Goal: Task Accomplishment & Management: Use online tool/utility

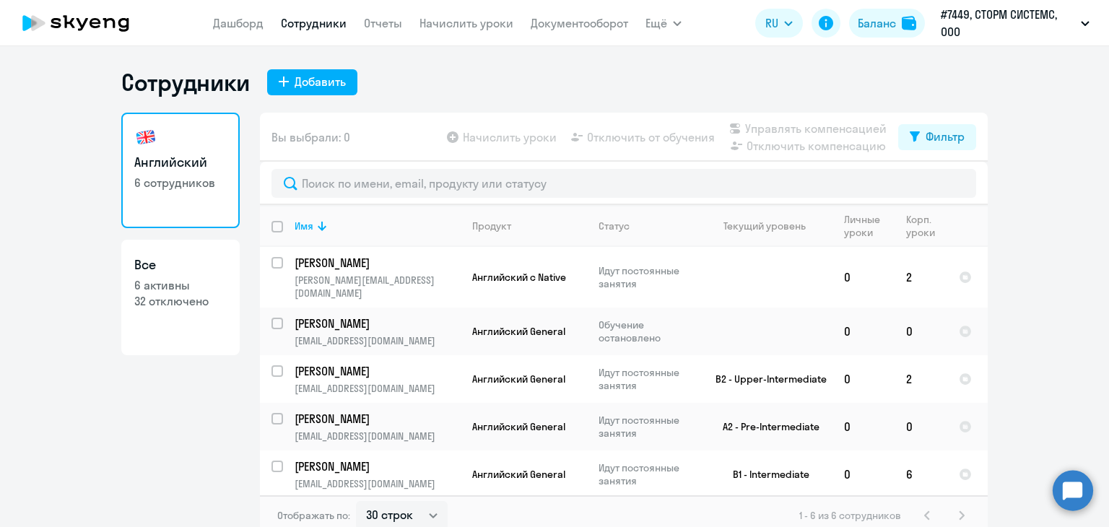
select select "30"
click at [471, 21] on link "Начислить уроки" at bounding box center [467, 23] width 94 height 14
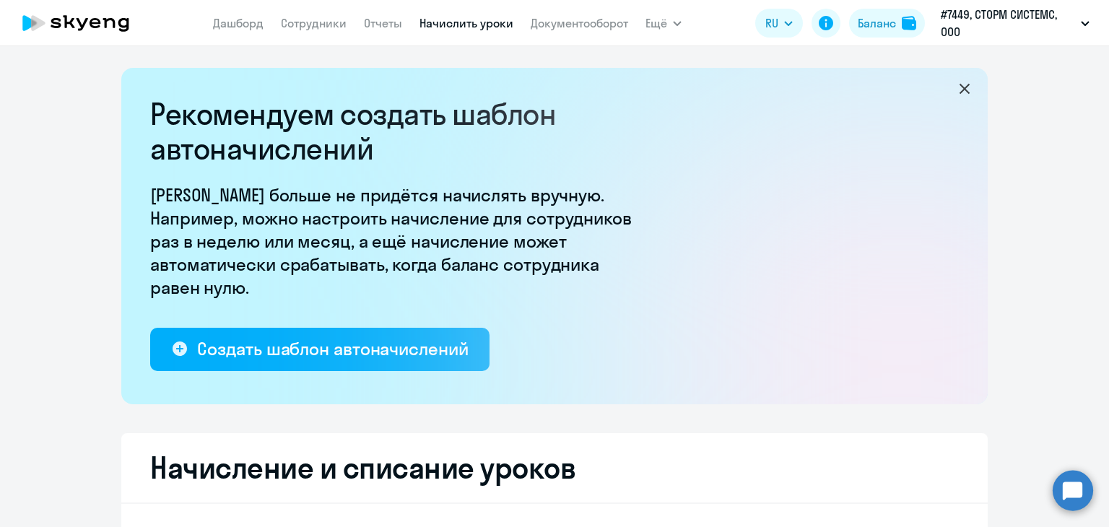
select select "10"
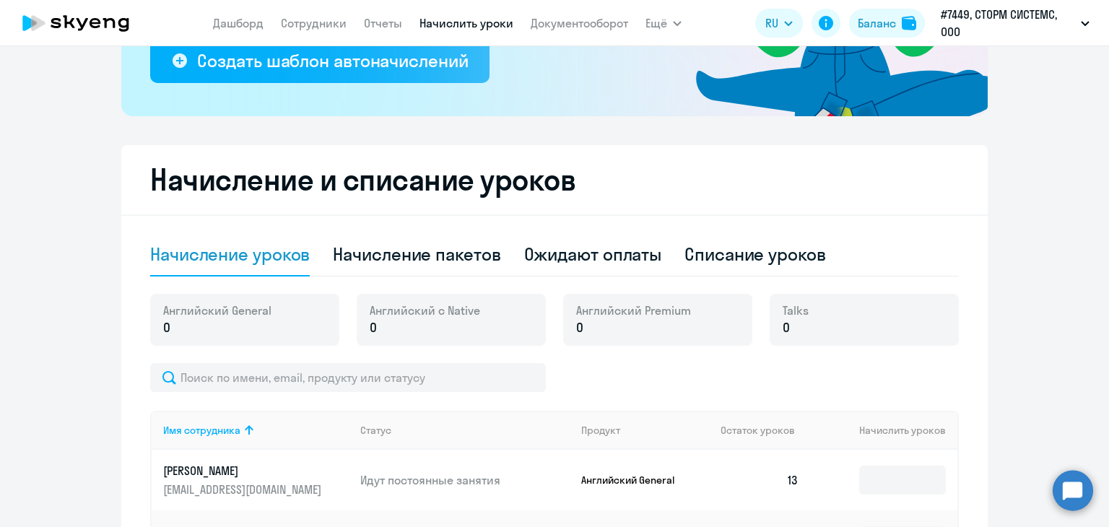
scroll to position [289, 0]
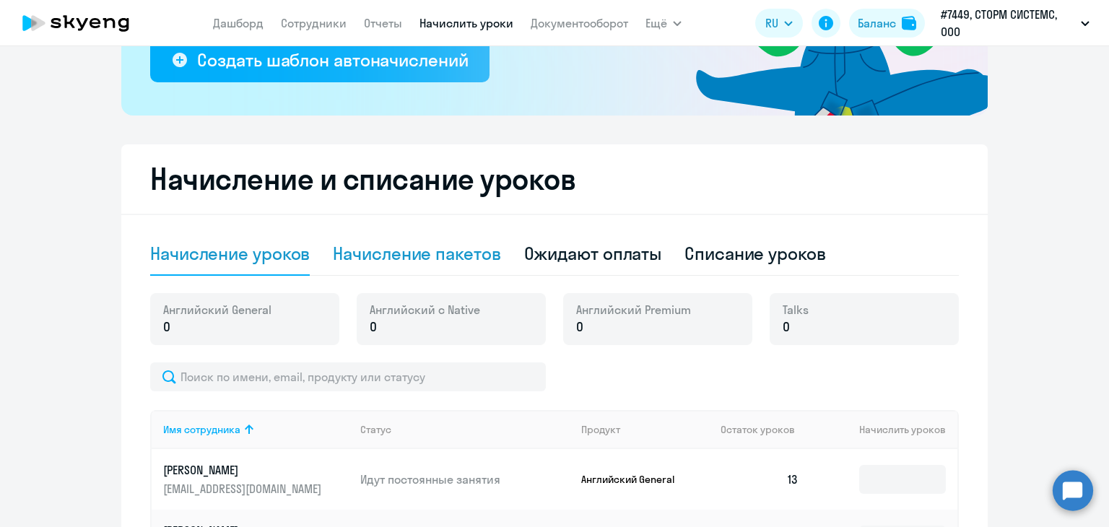
click at [432, 252] on div "Начисление пакетов" at bounding box center [417, 253] width 168 height 23
select select "10"
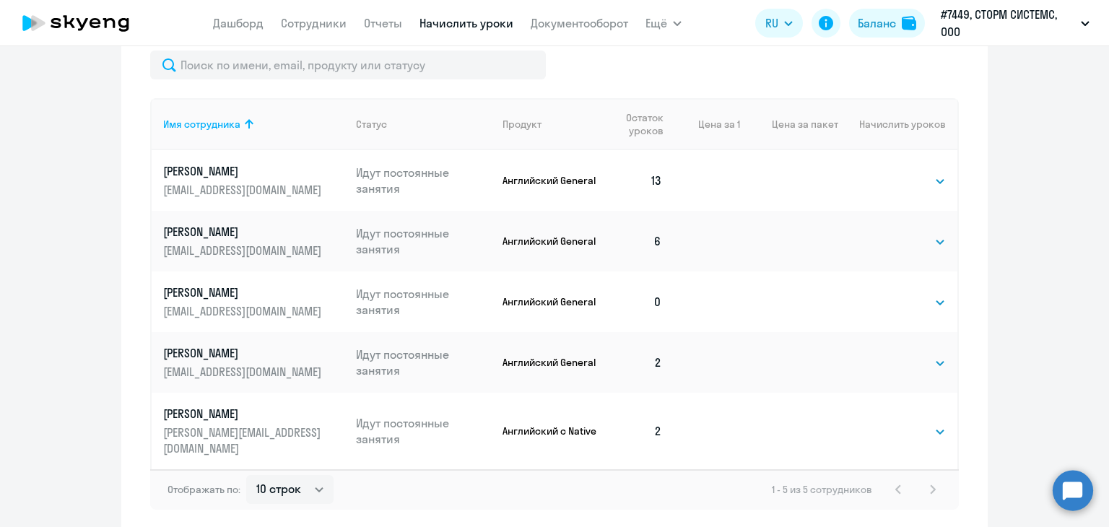
scroll to position [650, 0]
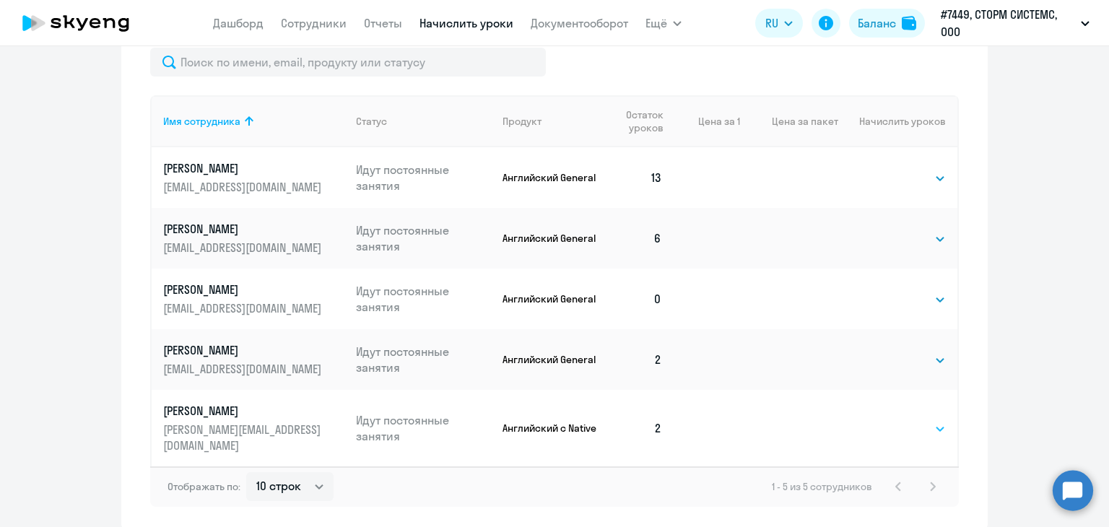
click at [924, 421] on select "Выбрать 4 8 16 32 64 96 128" at bounding box center [916, 428] width 59 height 17
select select "8"
click at [887, 420] on select "Выбрать 4 8 16 32 64 96 128" at bounding box center [916, 428] width 59 height 17
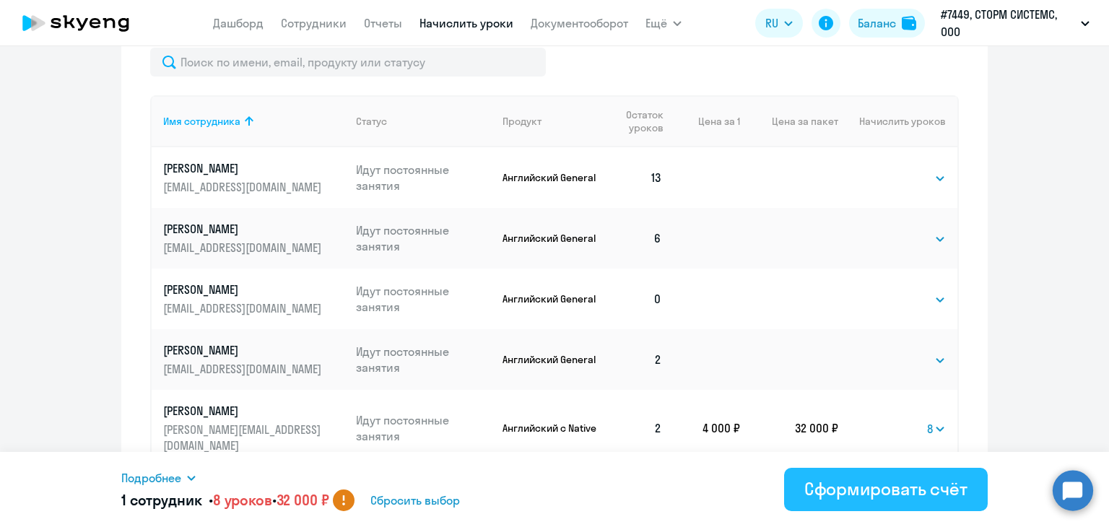
click at [838, 486] on div "Сформировать счёт" at bounding box center [885, 488] width 163 height 23
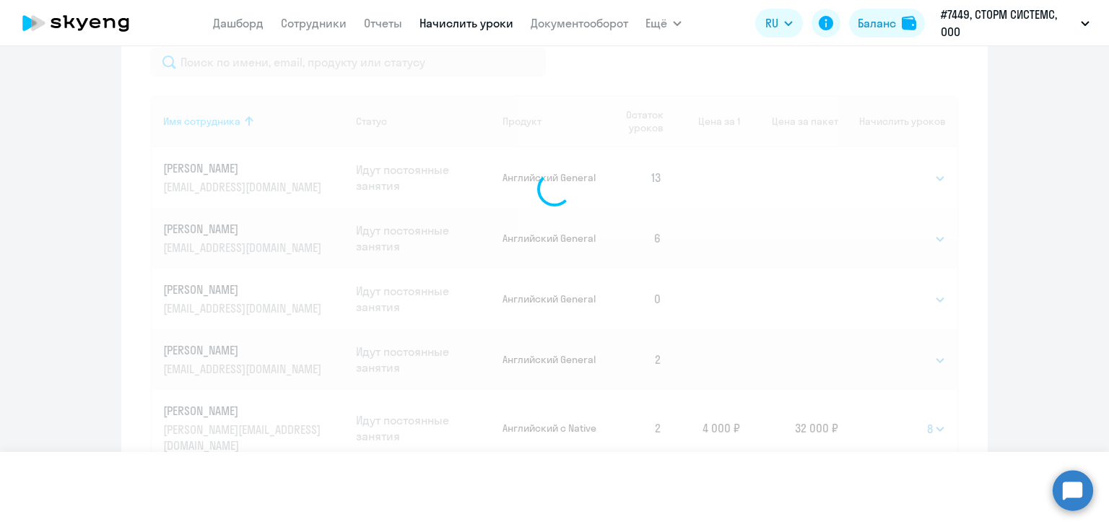
select select
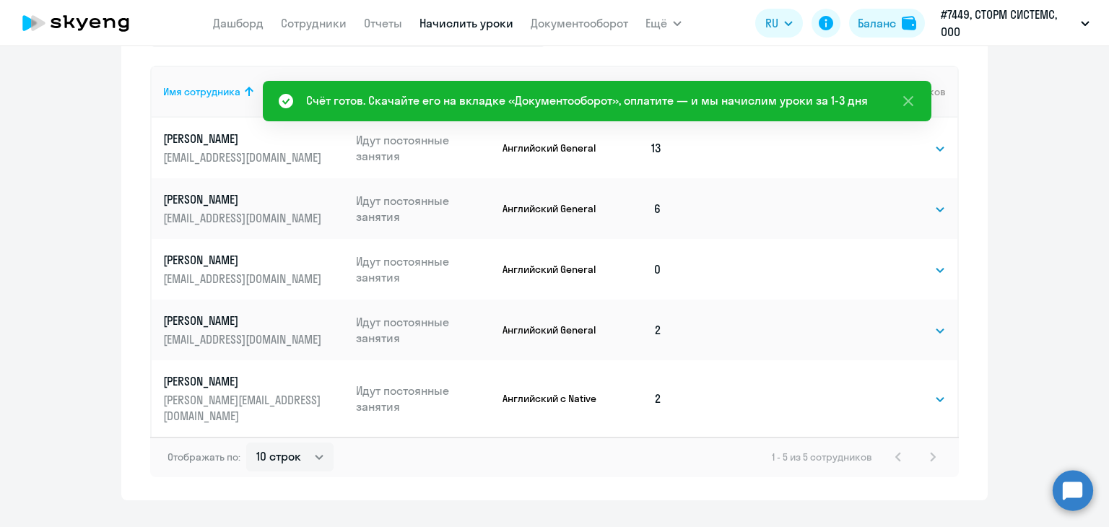
scroll to position [695, 0]
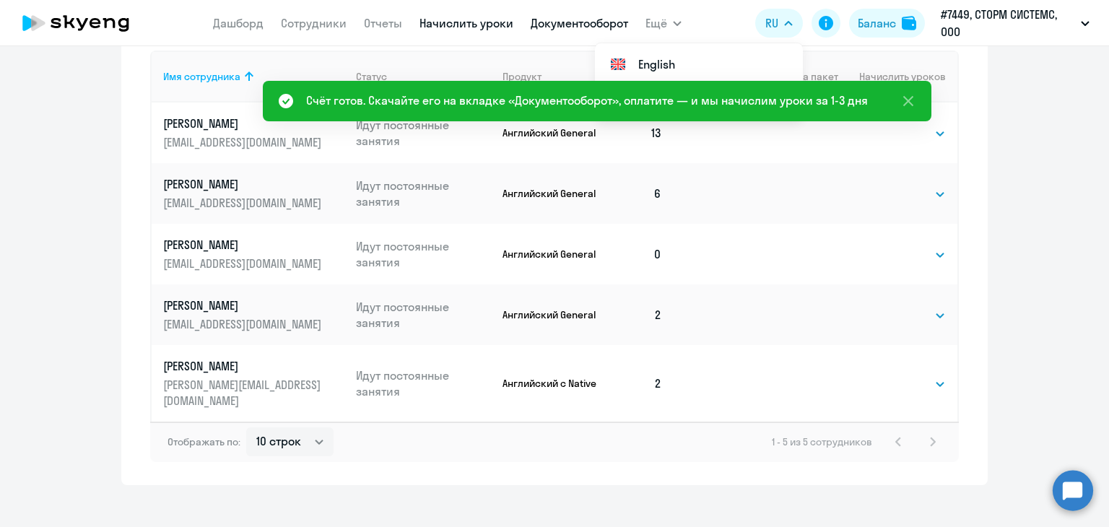
click at [583, 22] on link "Документооборот" at bounding box center [579, 23] width 97 height 14
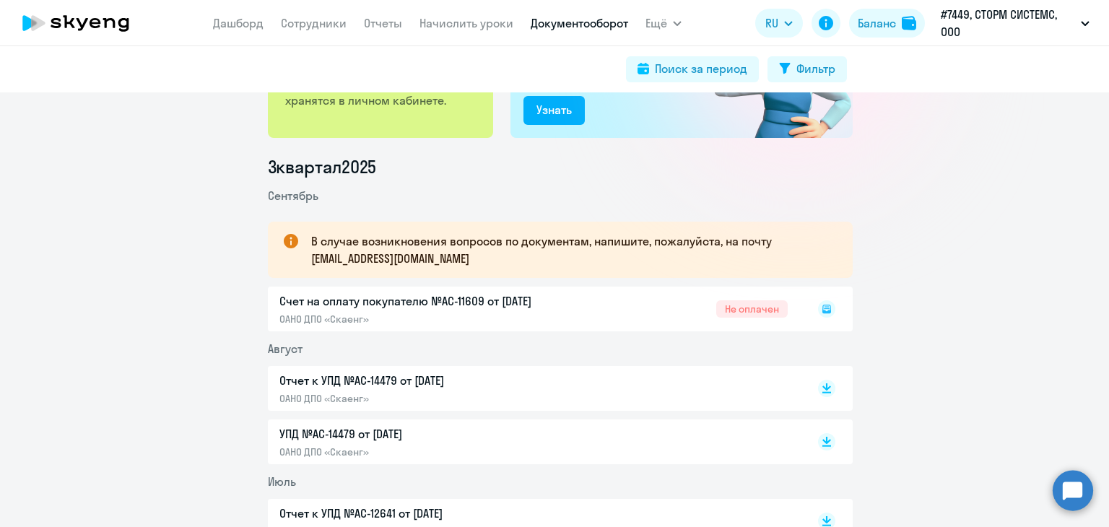
scroll to position [144, 0]
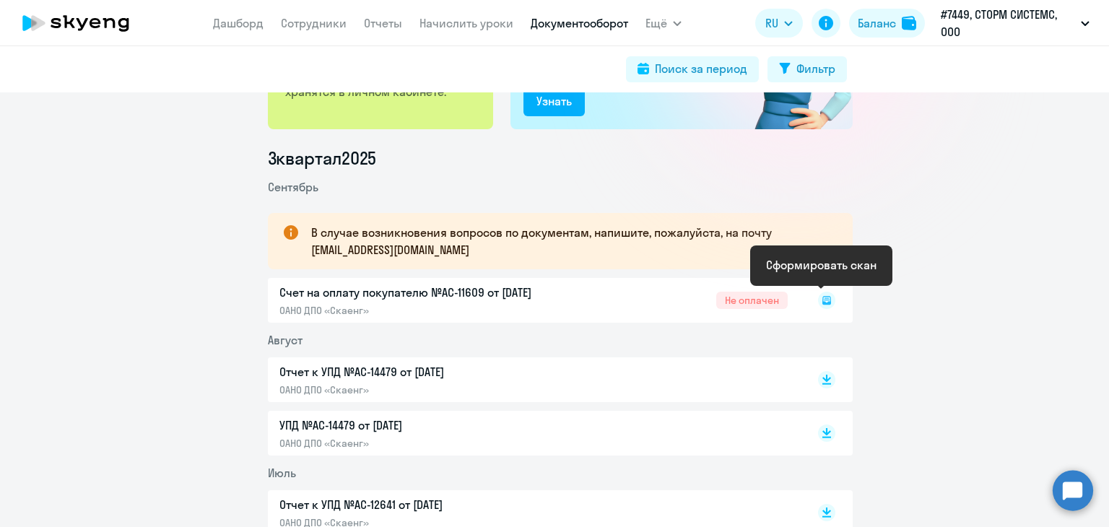
click at [825, 299] on icon at bounding box center [826, 300] width 17 height 17
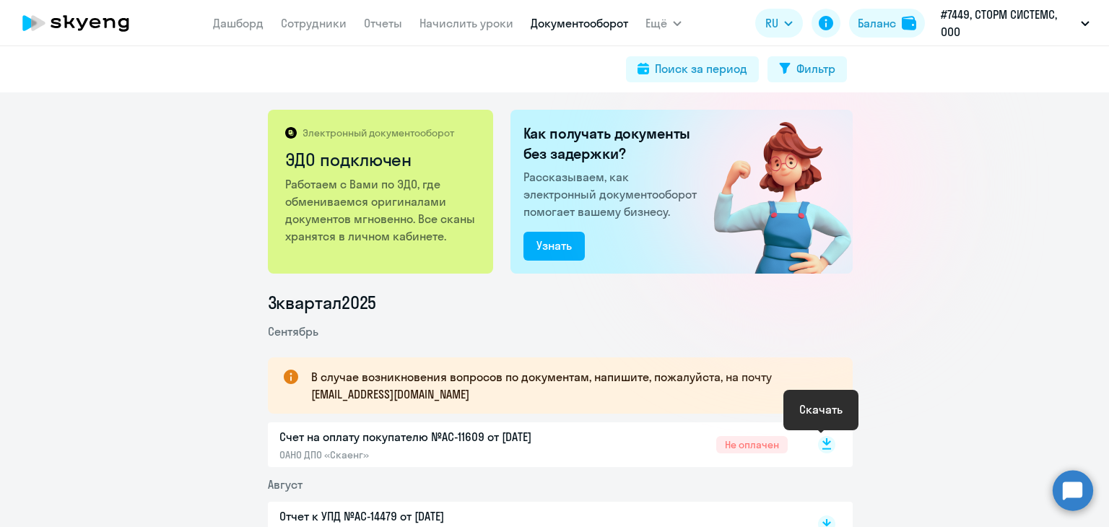
click at [828, 446] on rect at bounding box center [826, 444] width 17 height 17
